Goal: Task Accomplishment & Management: Manage account settings

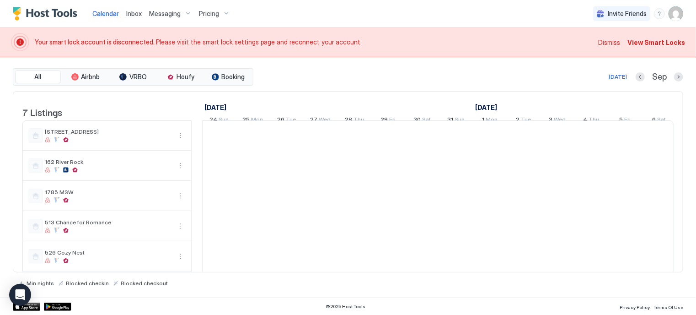
scroll to position [0, 508]
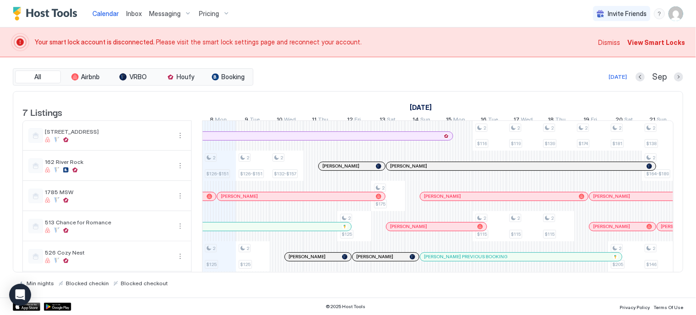
click at [647, 42] on span "View Smart Locks" at bounding box center [656, 42] width 58 height 10
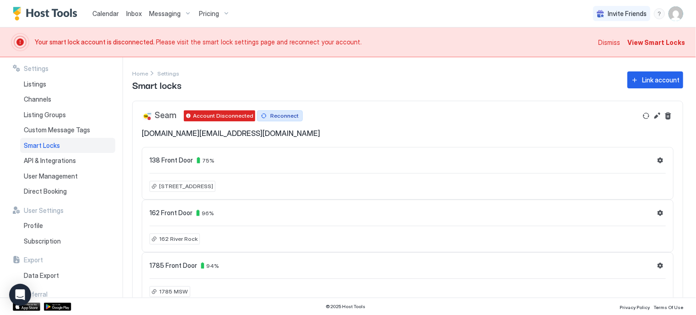
click at [285, 117] on div "Reconnect" at bounding box center [284, 116] width 28 height 8
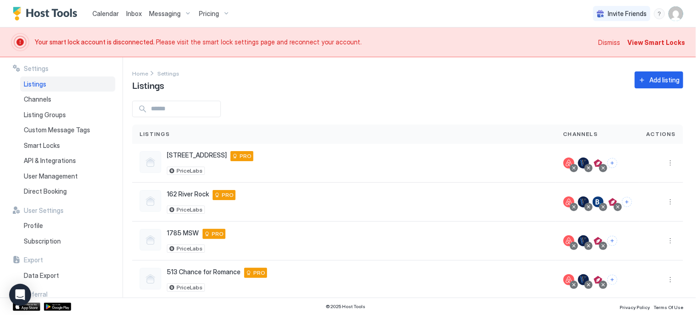
click at [612, 40] on span "Dismiss" at bounding box center [609, 42] width 22 height 10
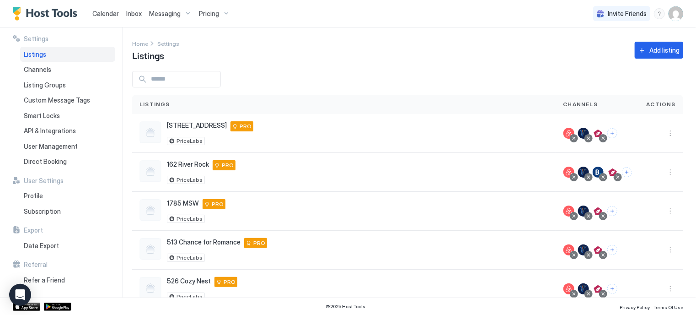
click at [107, 14] on span "Calendar" at bounding box center [105, 14] width 27 height 8
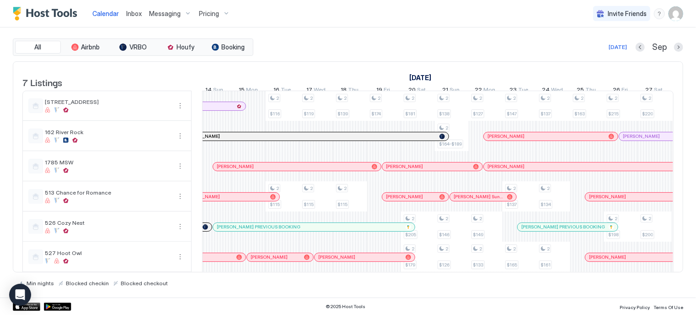
scroll to position [0, 730]
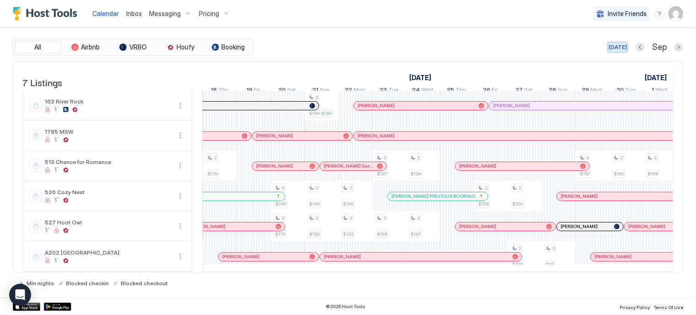
click at [620, 45] on div "[DATE]" at bounding box center [617, 47] width 18 height 8
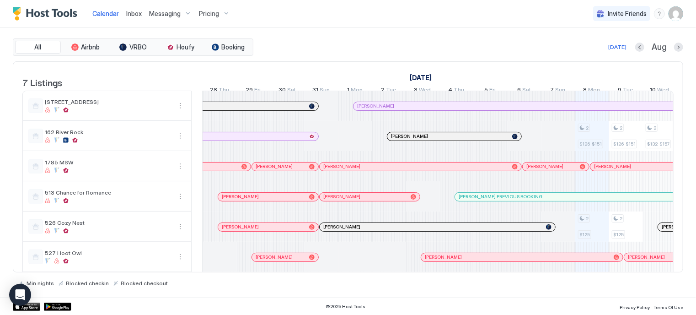
scroll to position [0, 129]
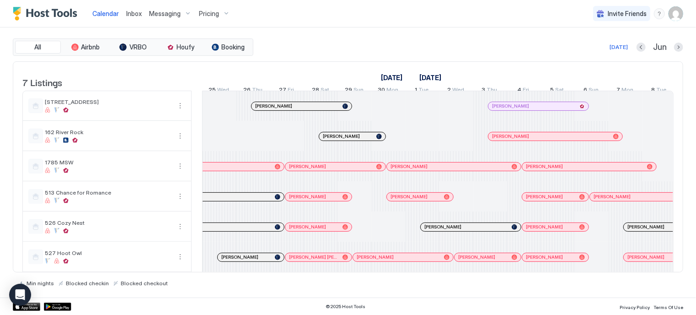
click at [227, 13] on div "Pricing" at bounding box center [214, 14] width 38 height 16
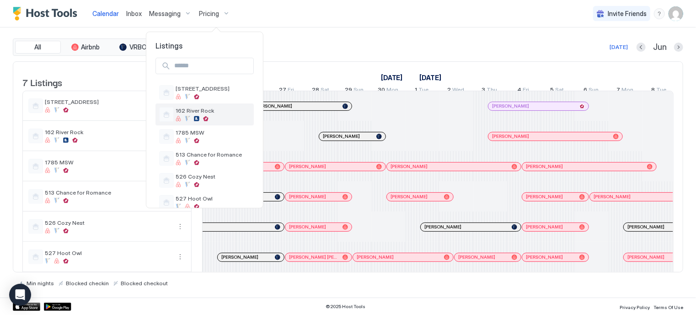
click at [195, 112] on span "162 River Rock" at bounding box center [213, 110] width 75 height 7
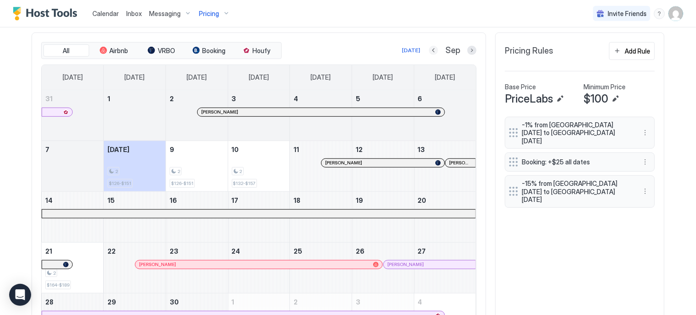
click at [432, 51] on button "Previous month" at bounding box center [433, 50] width 9 height 9
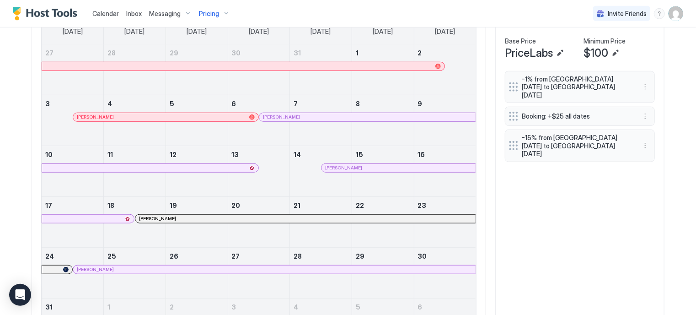
click at [112, 11] on span "Calendar" at bounding box center [105, 14] width 27 height 8
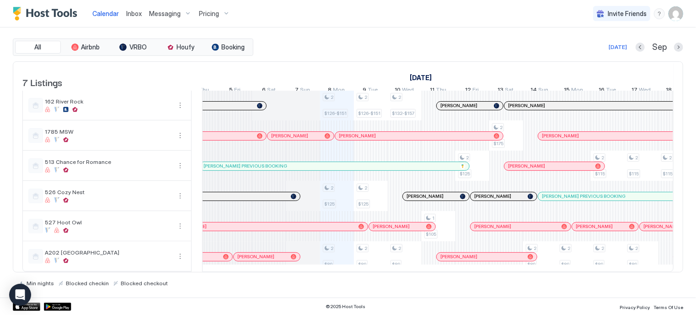
scroll to position [0, 371]
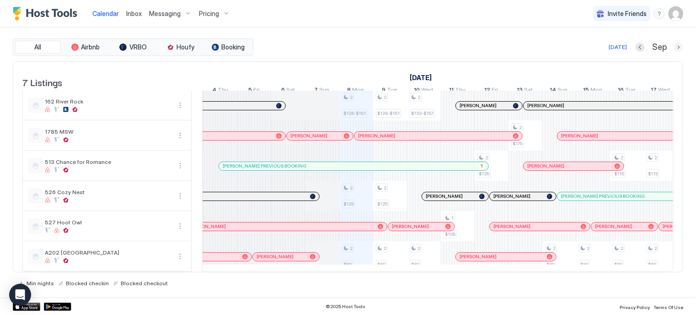
click at [681, 45] on button "Next month" at bounding box center [678, 47] width 9 height 9
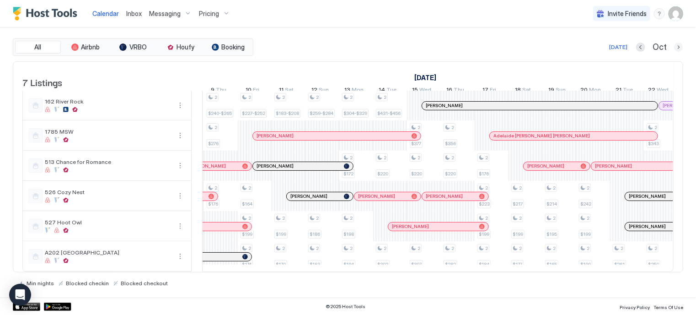
scroll to position [0, 508]
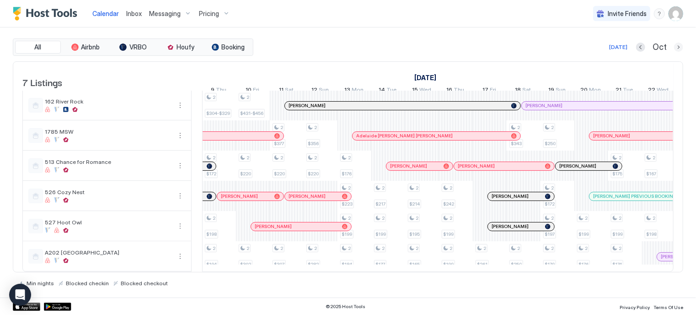
click at [677, 45] on button "Next month" at bounding box center [678, 47] width 9 height 9
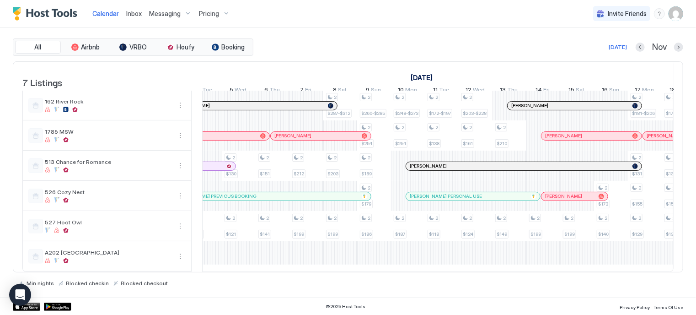
scroll to position [0, 320]
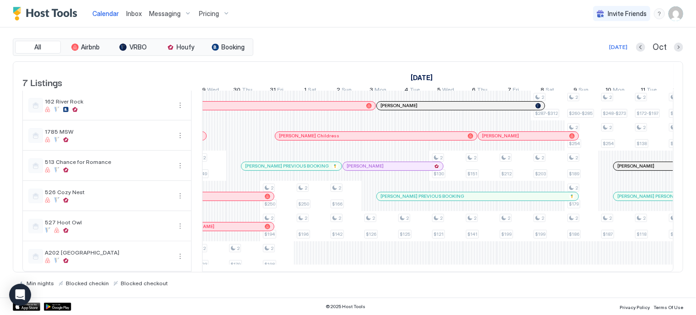
click at [621, 41] on div "All Airbnb VRBO Houfy Booking Today Oct" at bounding box center [348, 46] width 670 height 17
click at [622, 48] on div "[DATE]" at bounding box center [618, 47] width 18 height 8
